Goal: Check status

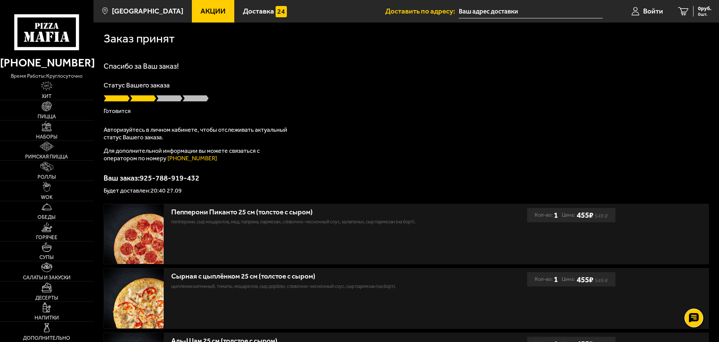
click at [127, 110] on p "Готовится" at bounding box center [406, 111] width 605 height 6
